Goal: Task Accomplishment & Management: Manage account settings

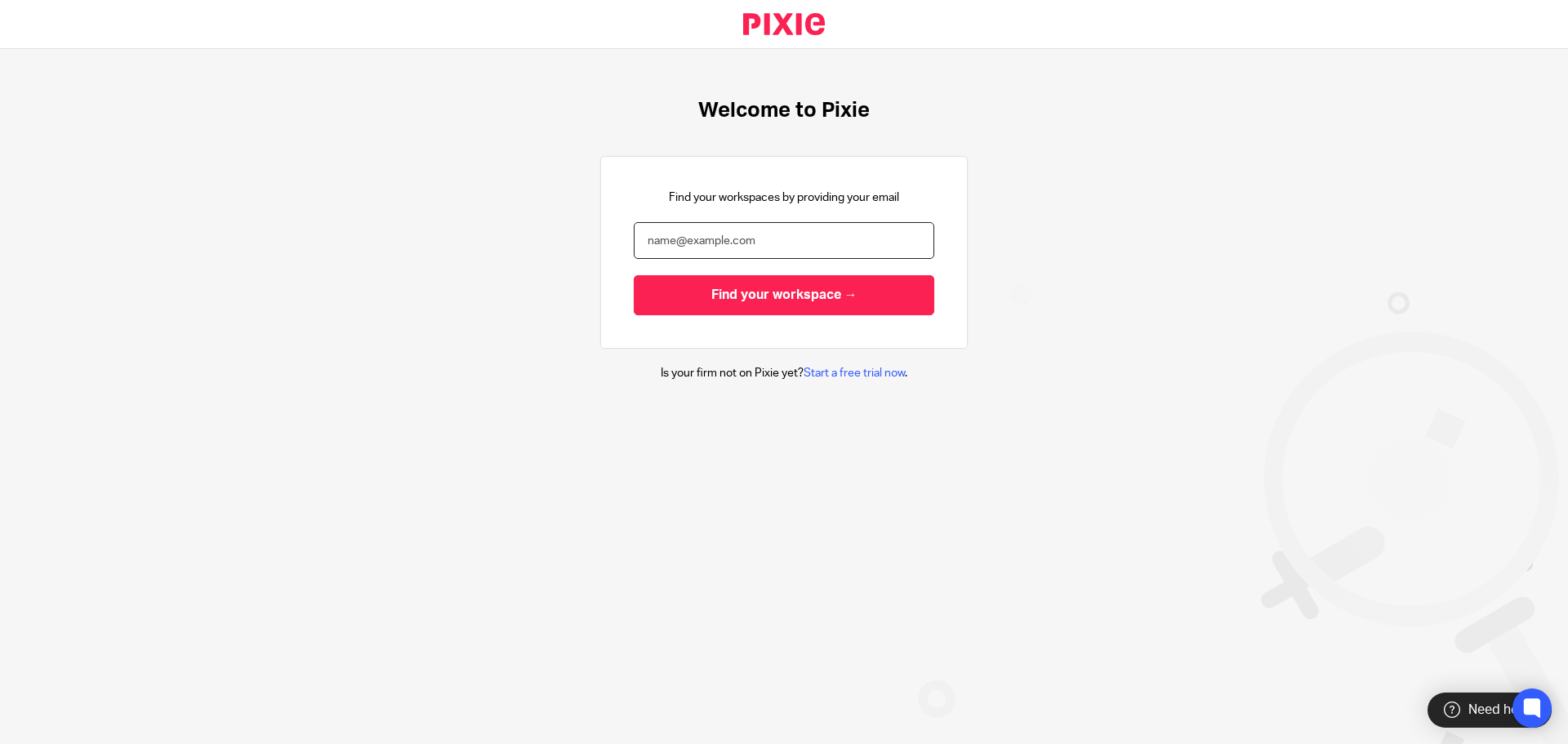
click at [681, 237] on input "email" at bounding box center [783, 240] width 300 height 36
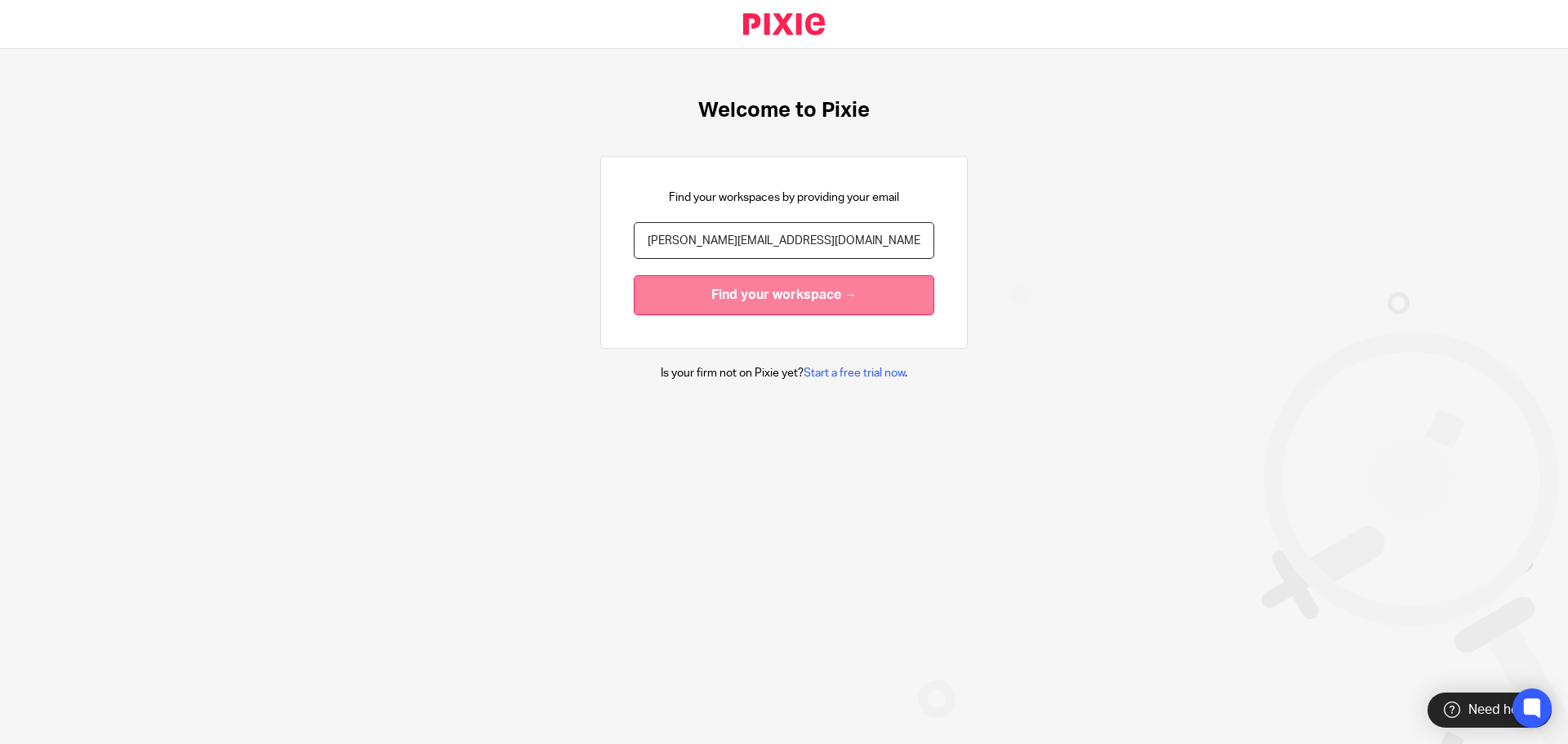
type input "[PERSON_NAME][EMAIL_ADDRESS][DOMAIN_NAME]"
click at [740, 292] on input "Find your workspace →" at bounding box center [783, 295] width 300 height 40
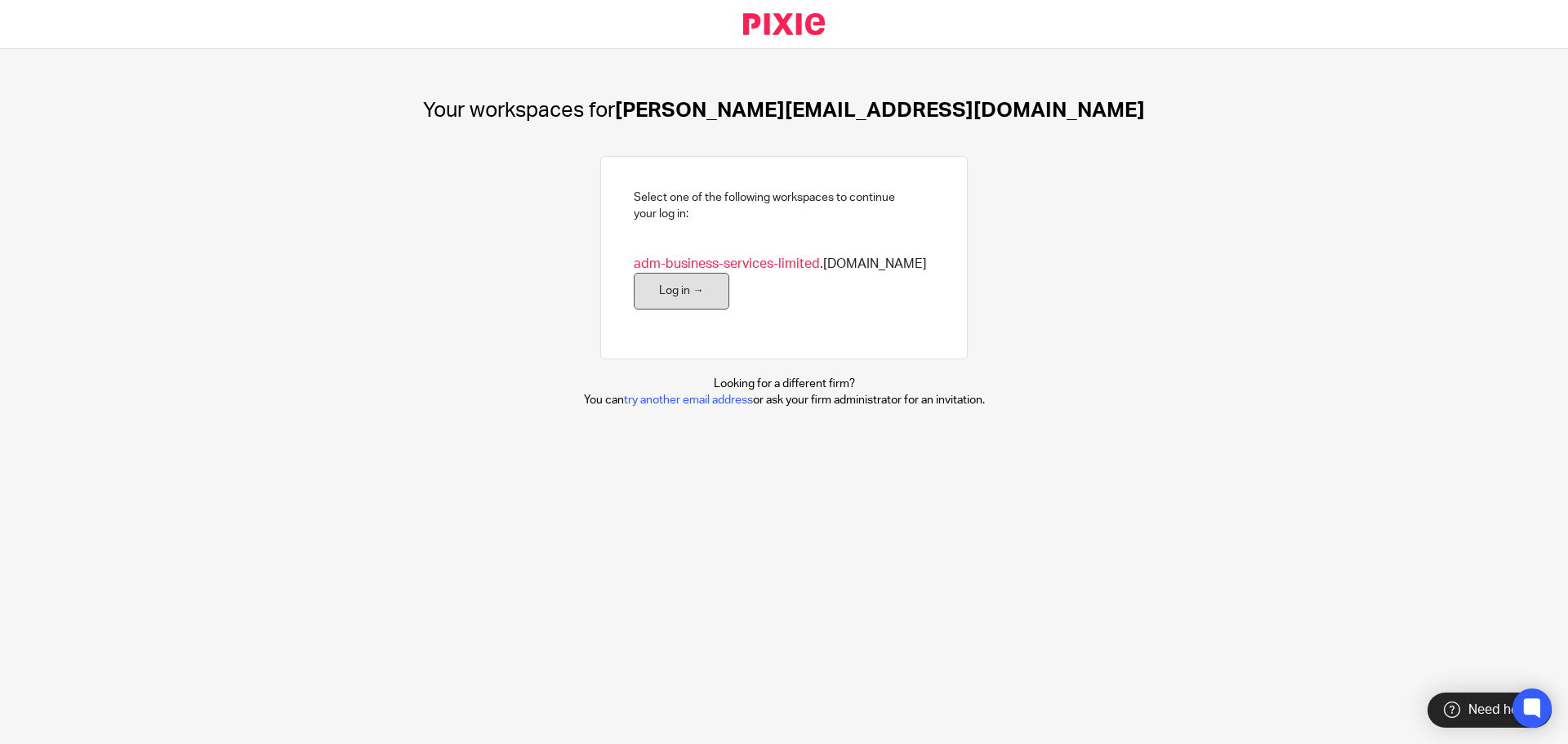
click at [660, 290] on link "Log in →" at bounding box center [681, 291] width 95 height 36
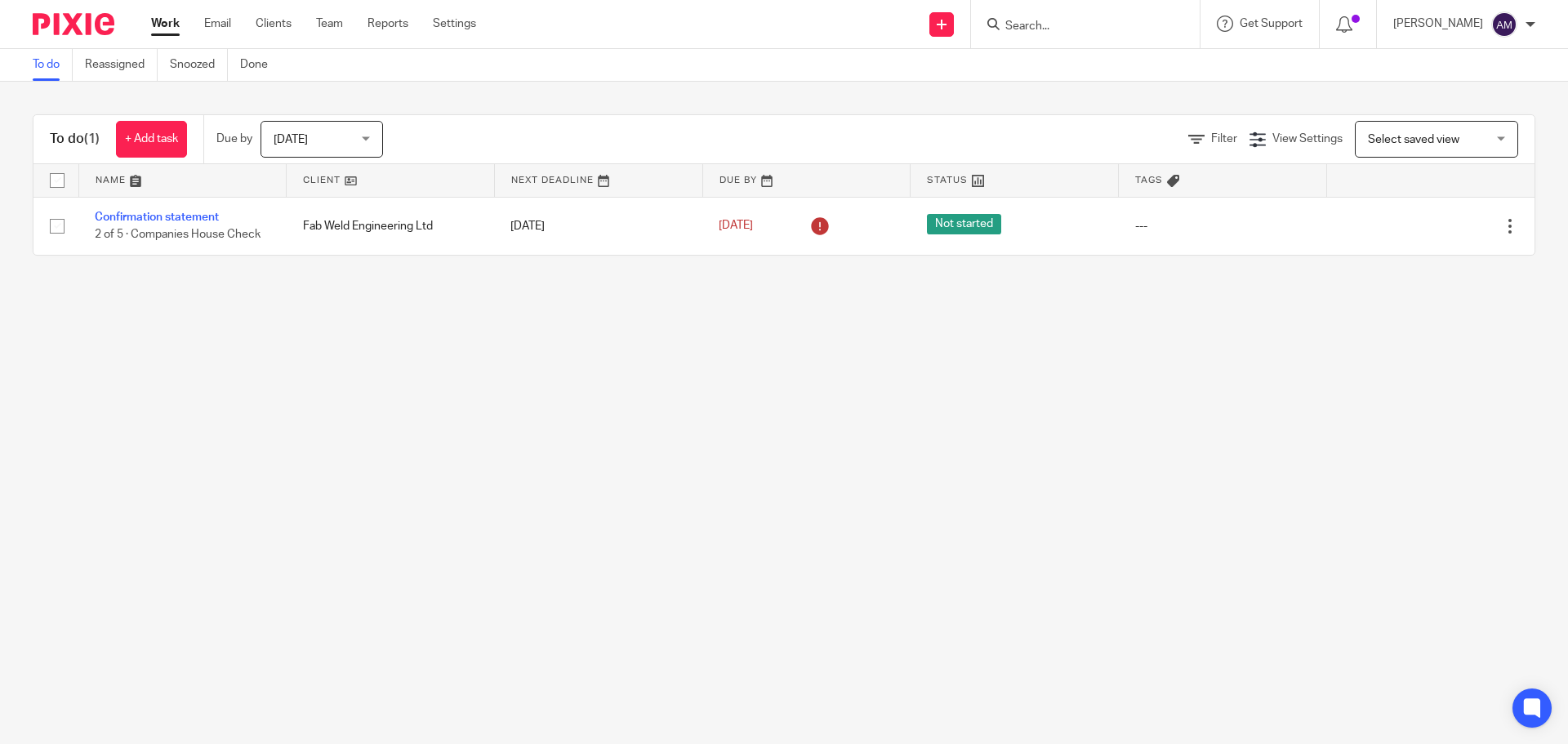
click at [1063, 24] on input "Search" at bounding box center [1077, 27] width 147 height 15
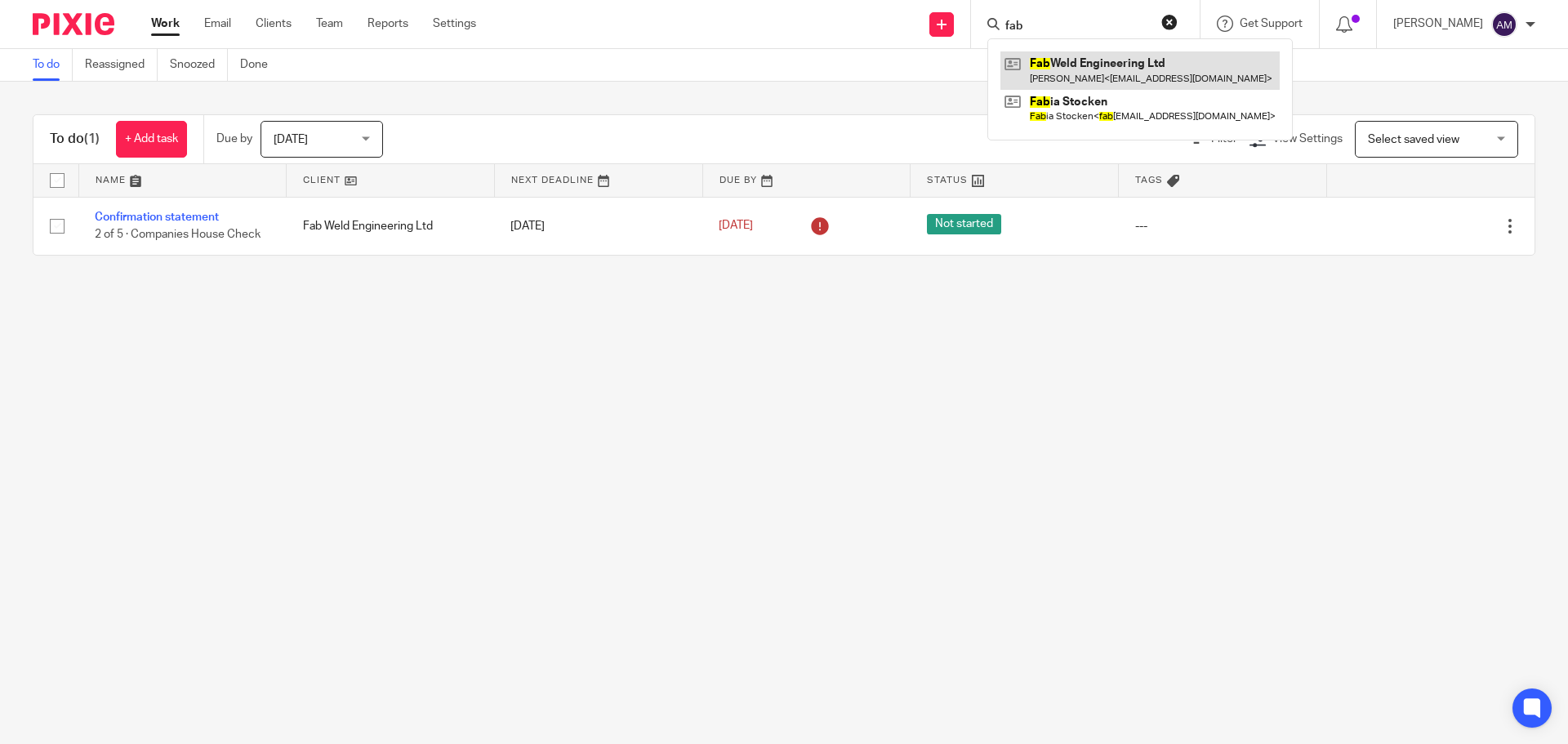
type input "fab"
click at [1105, 65] on link at bounding box center [1140, 70] width 279 height 37
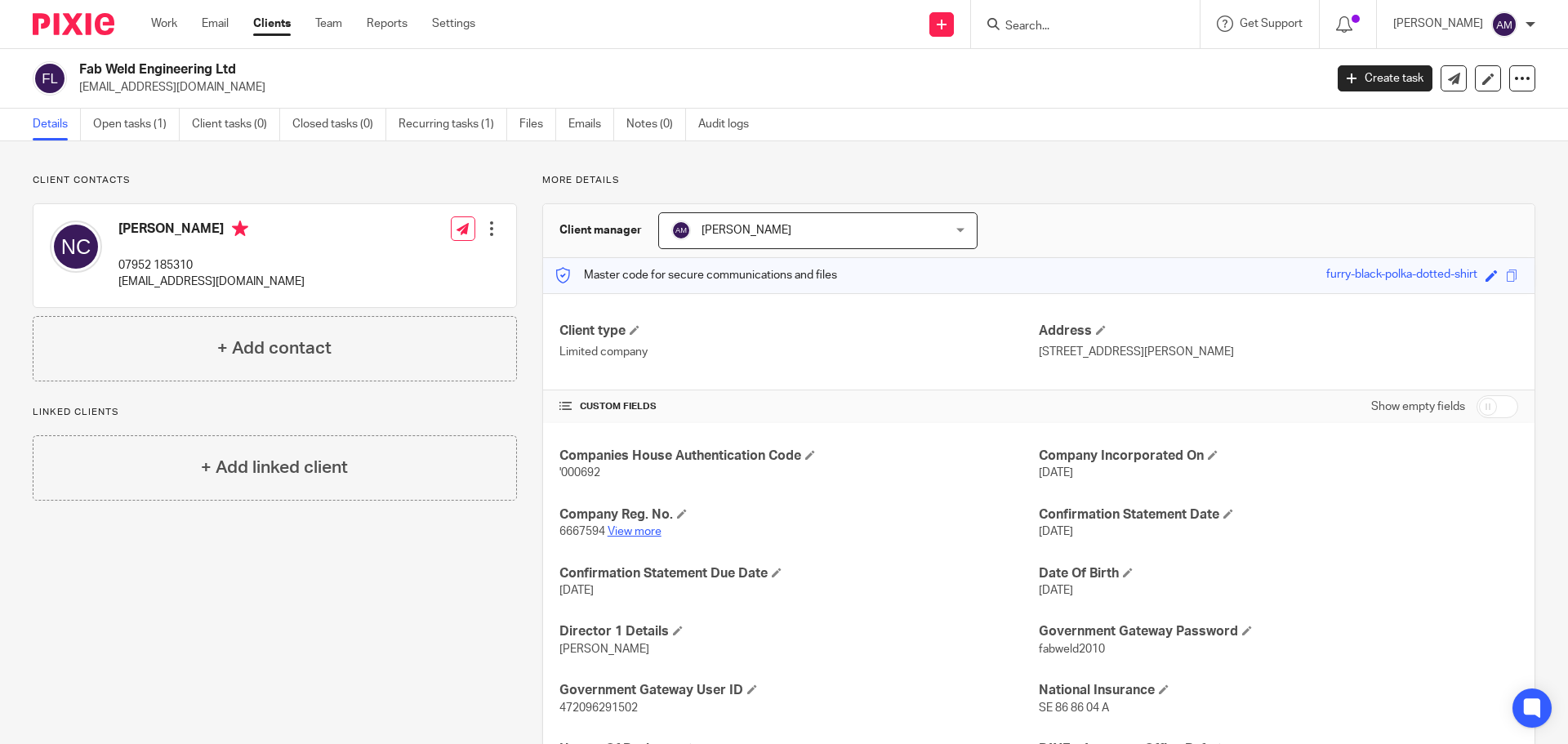
click at [632, 531] on link "View more" at bounding box center [634, 532] width 54 height 12
click at [1054, 26] on input "Search" at bounding box center [1077, 27] width 147 height 15
type input "Ent"
click at [1112, 64] on link at bounding box center [1101, 64] width 202 height 24
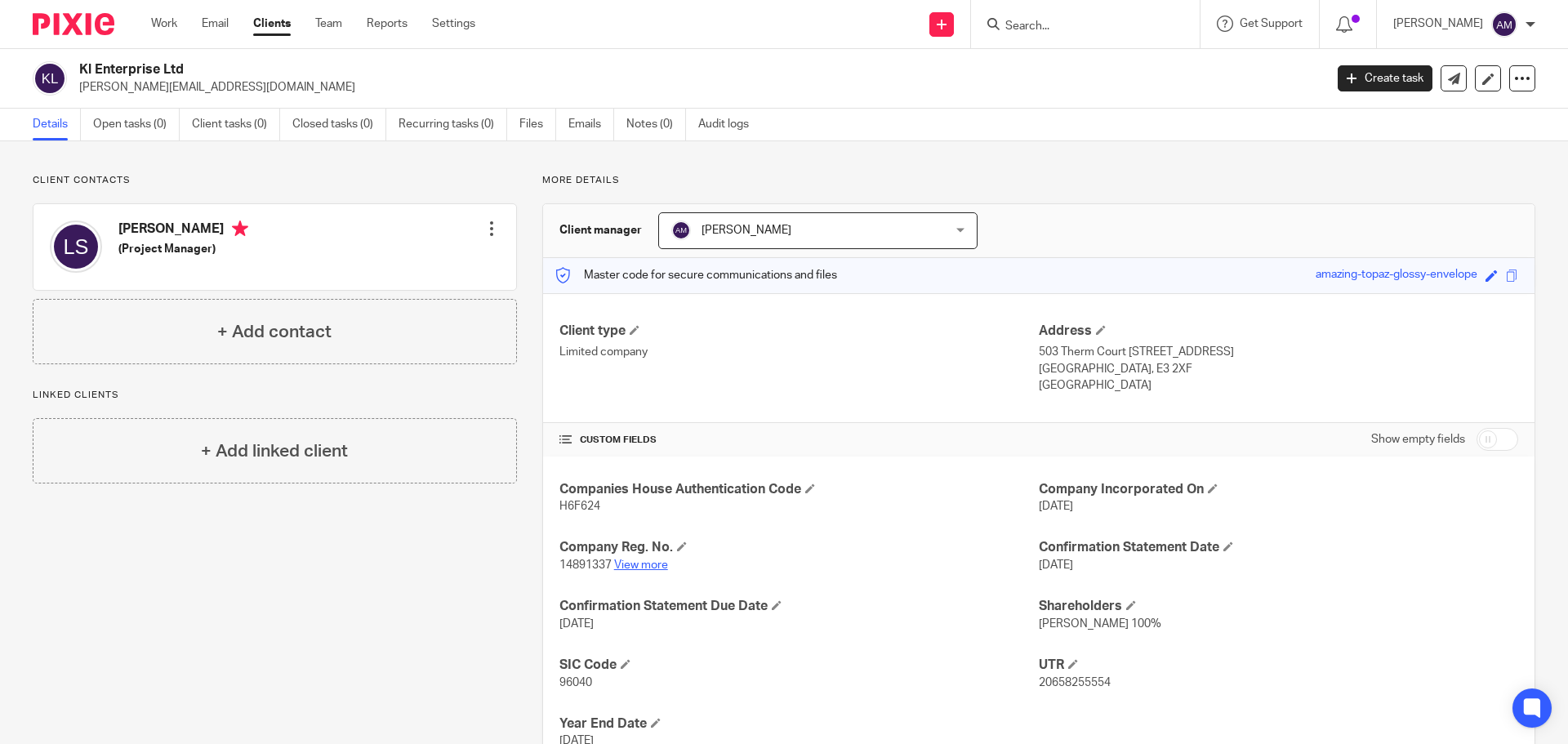
click at [630, 564] on link "View more" at bounding box center [641, 564] width 54 height 12
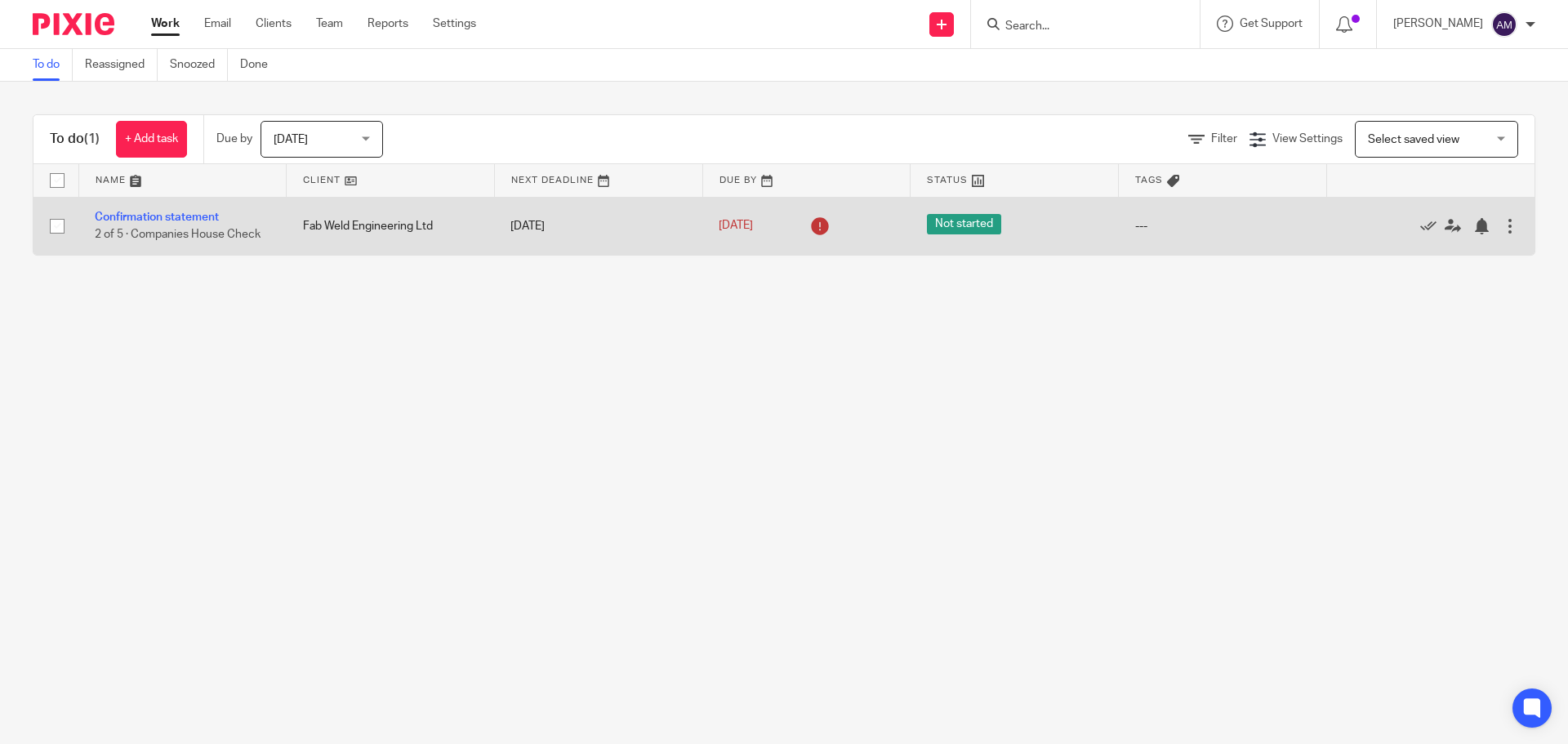
click at [1502, 223] on div at bounding box center [1510, 226] width 16 height 16
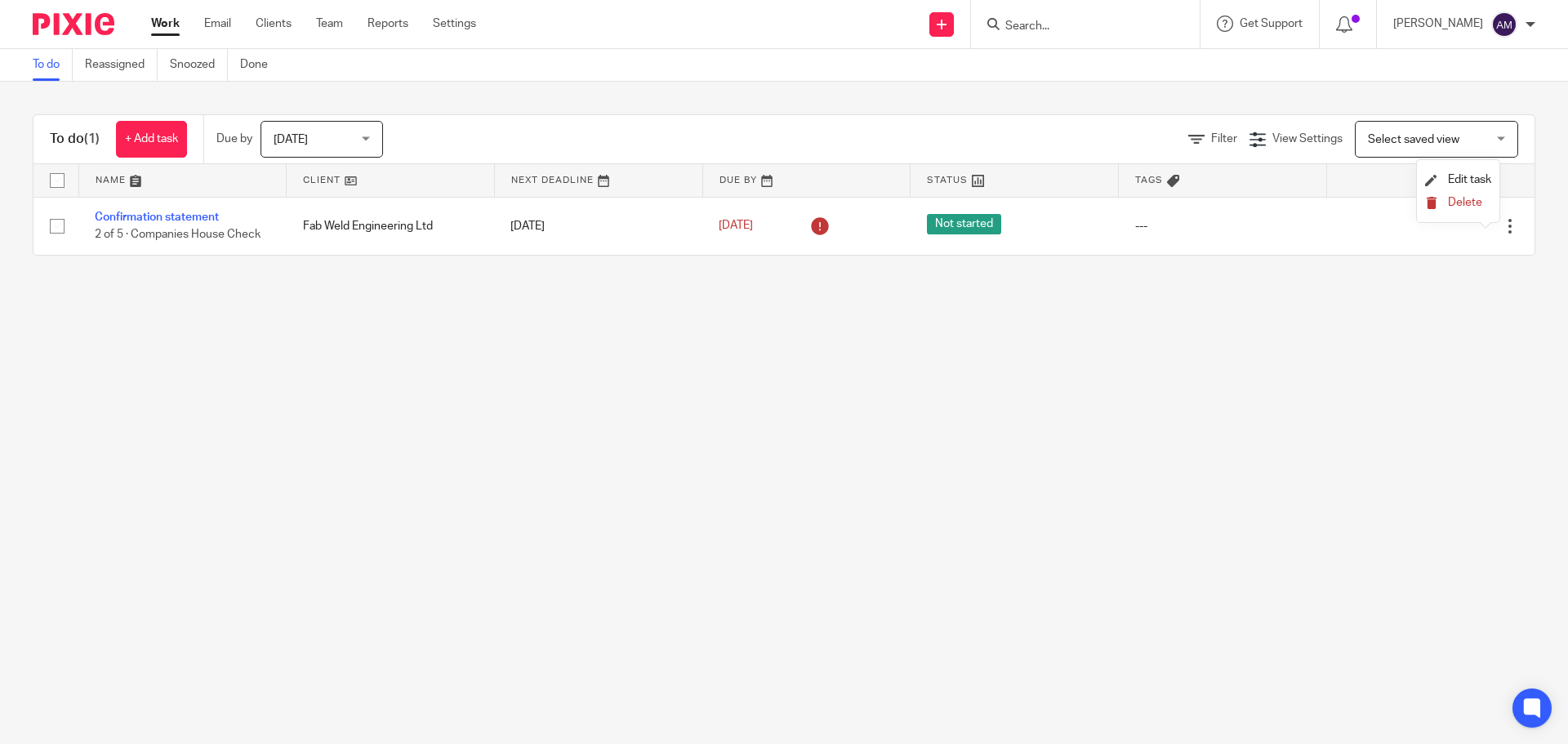
click at [1461, 206] on span "Delete" at bounding box center [1465, 202] width 34 height 12
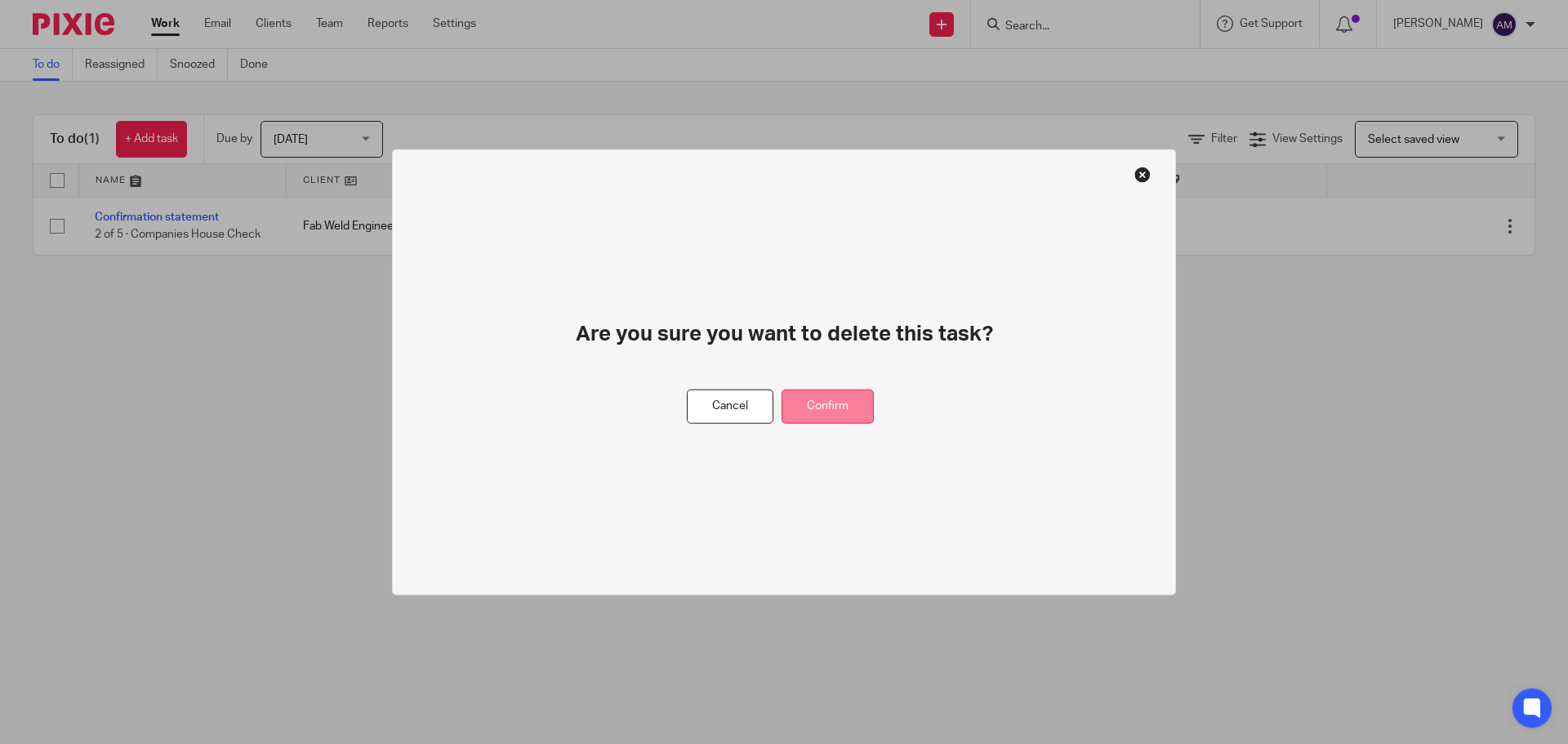
click at [832, 406] on button "Confirm" at bounding box center [828, 406] width 93 height 35
